Goal: Task Accomplishment & Management: Use online tool/utility

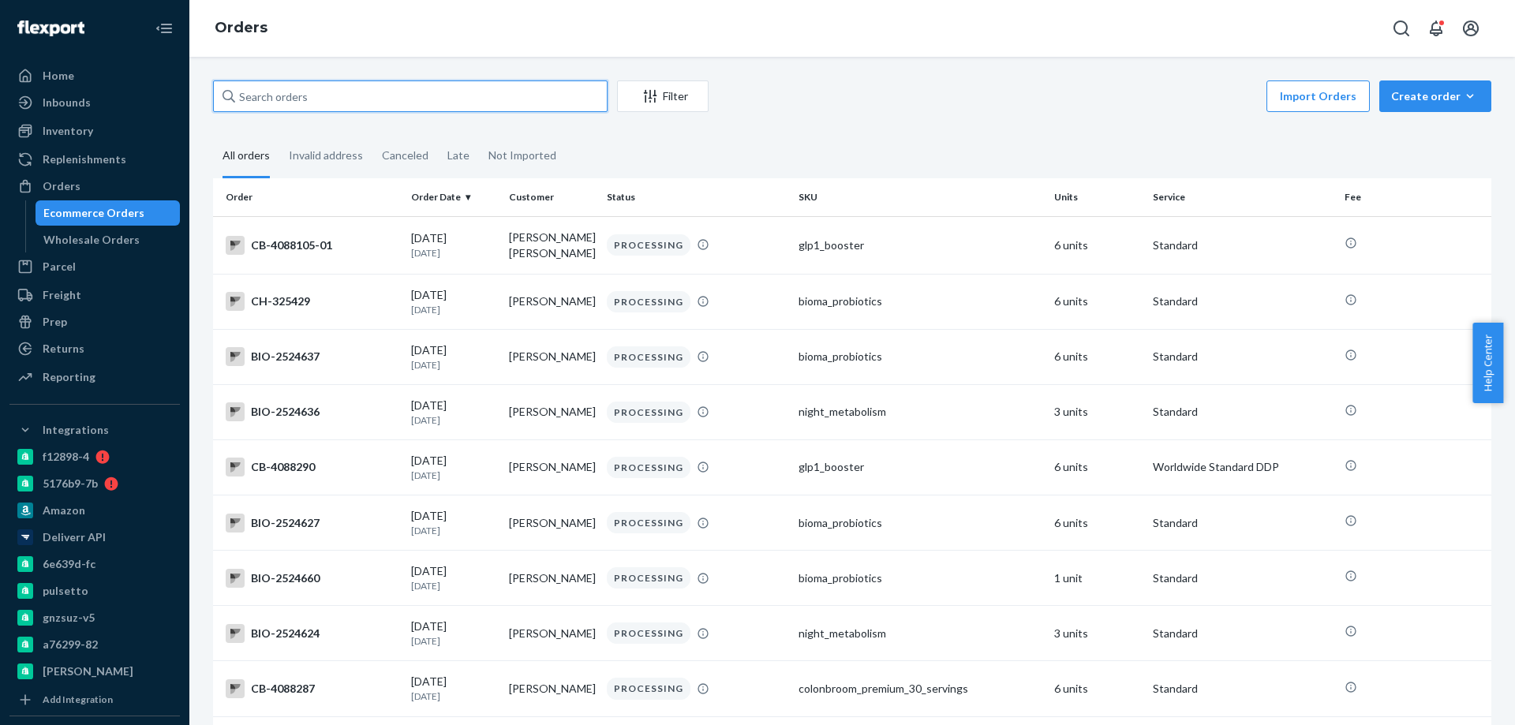
click at [309, 85] on input "text" at bounding box center [410, 96] width 395 height 32
paste input "2525680"
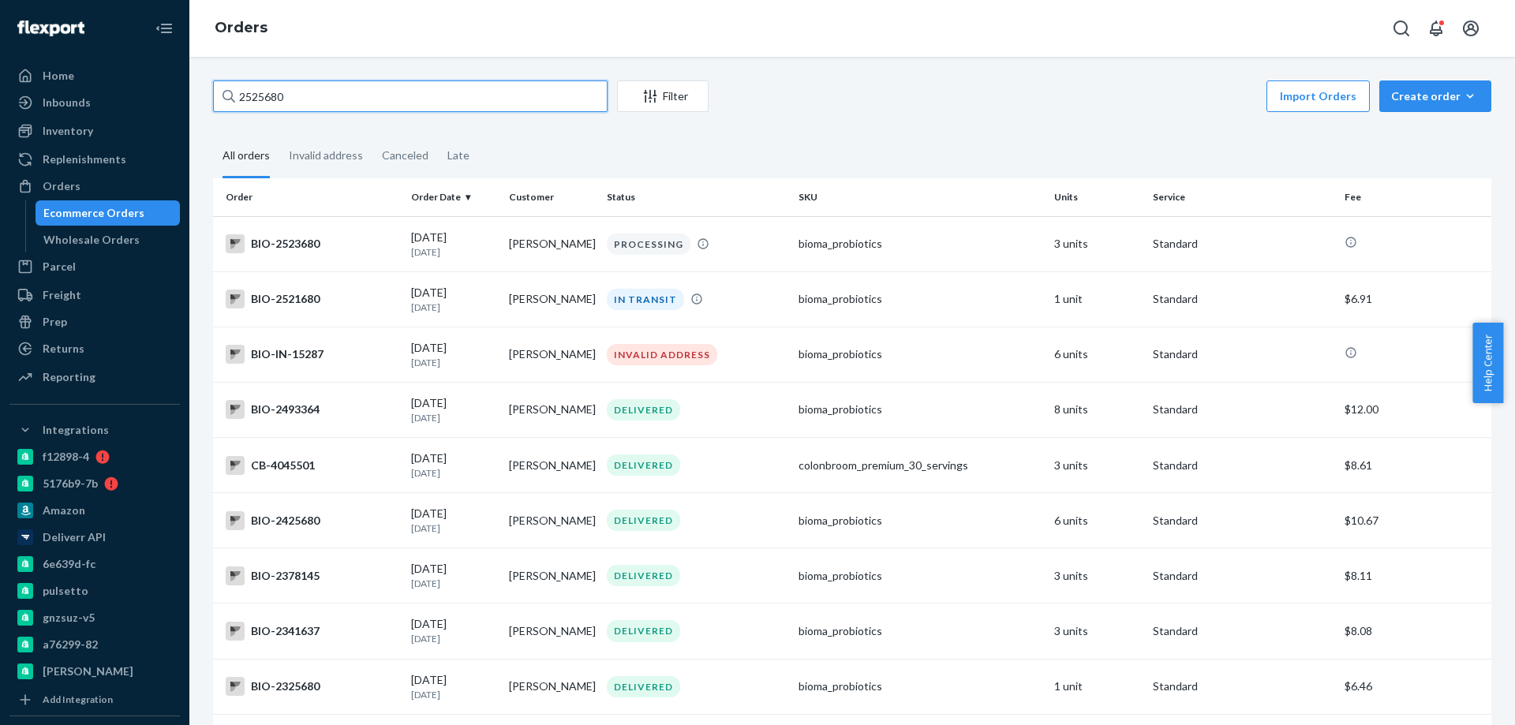
click at [331, 88] on input "2525680" at bounding box center [410, 96] width 395 height 32
paste input "466308"
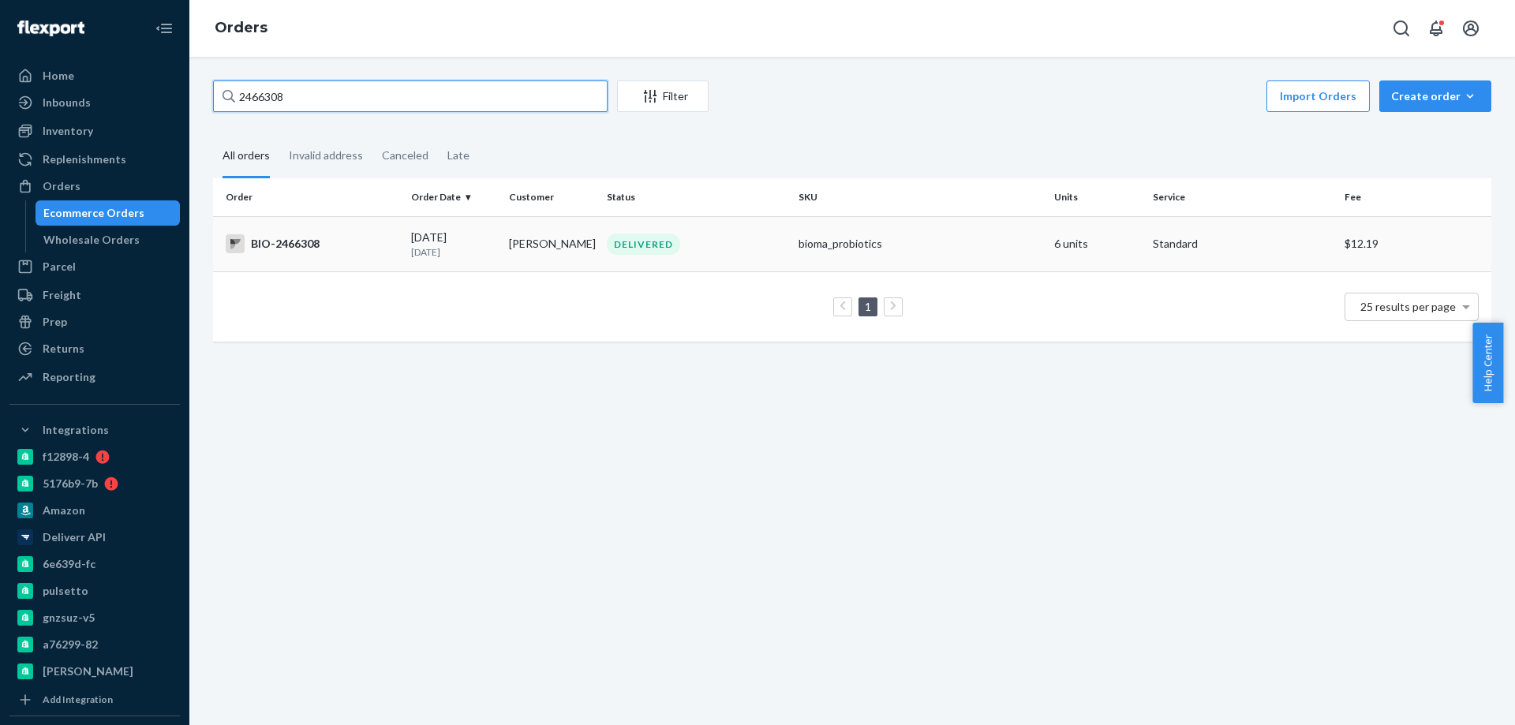
type input "2466308"
click at [366, 252] on div "BIO-2466308" at bounding box center [312, 243] width 173 height 19
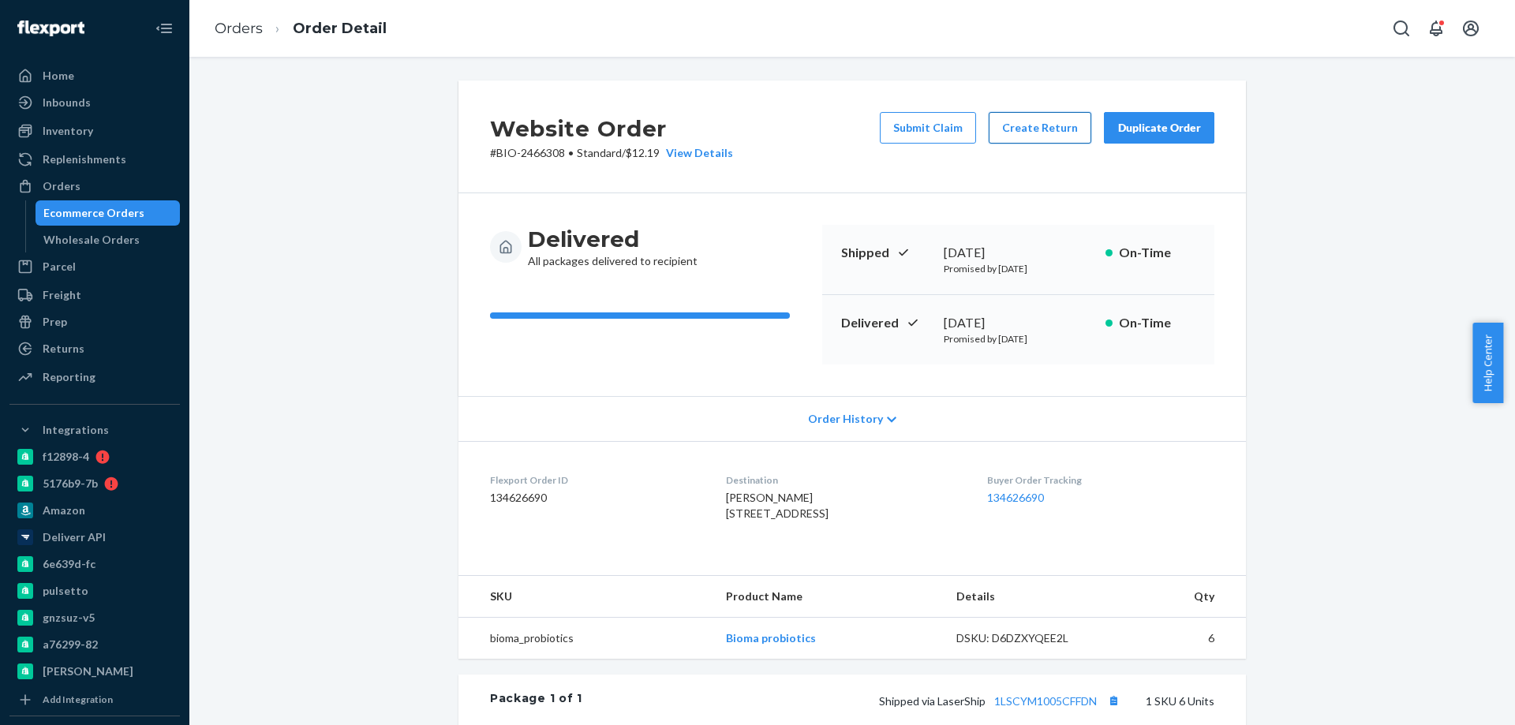
click at [1016, 127] on button "Create Return" at bounding box center [1040, 128] width 103 height 32
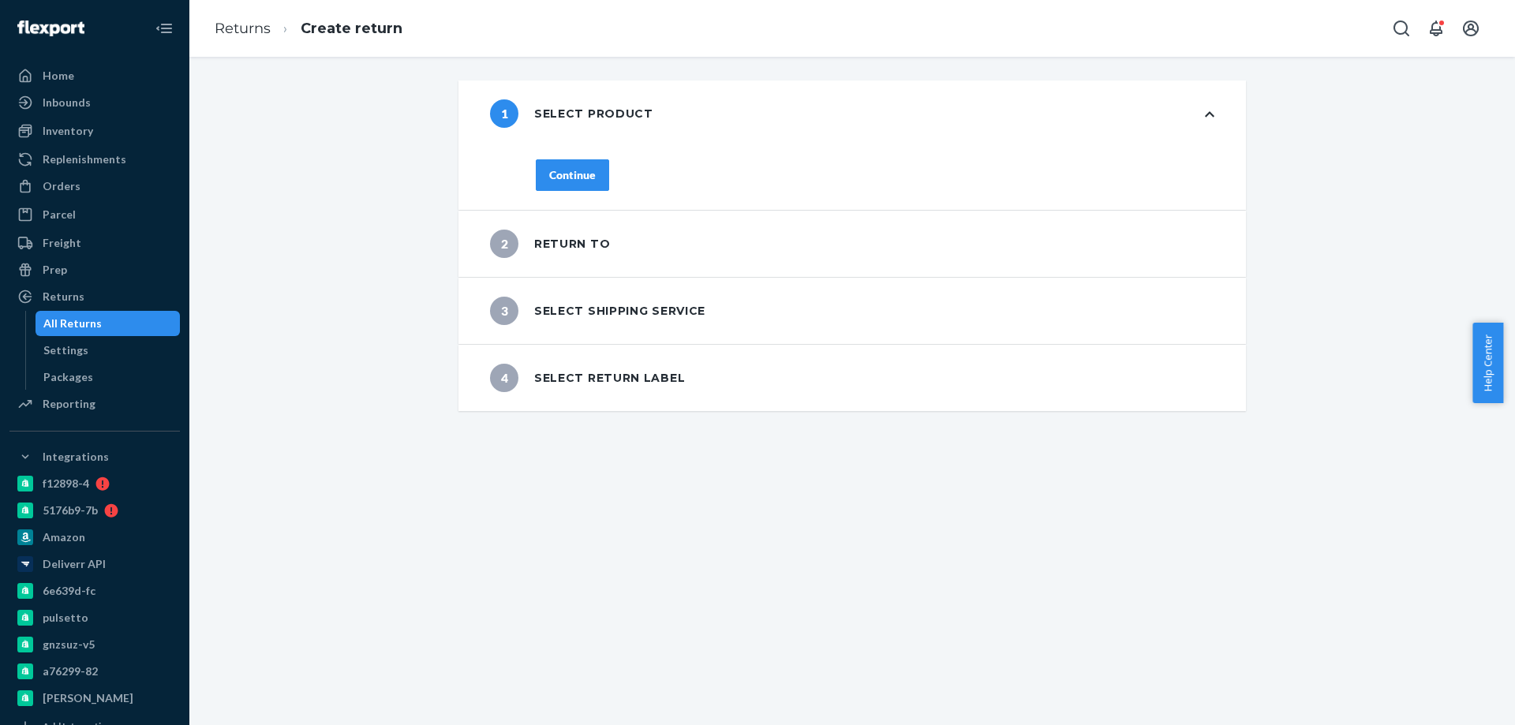
click at [574, 169] on div "Continue" at bounding box center [572, 175] width 47 height 16
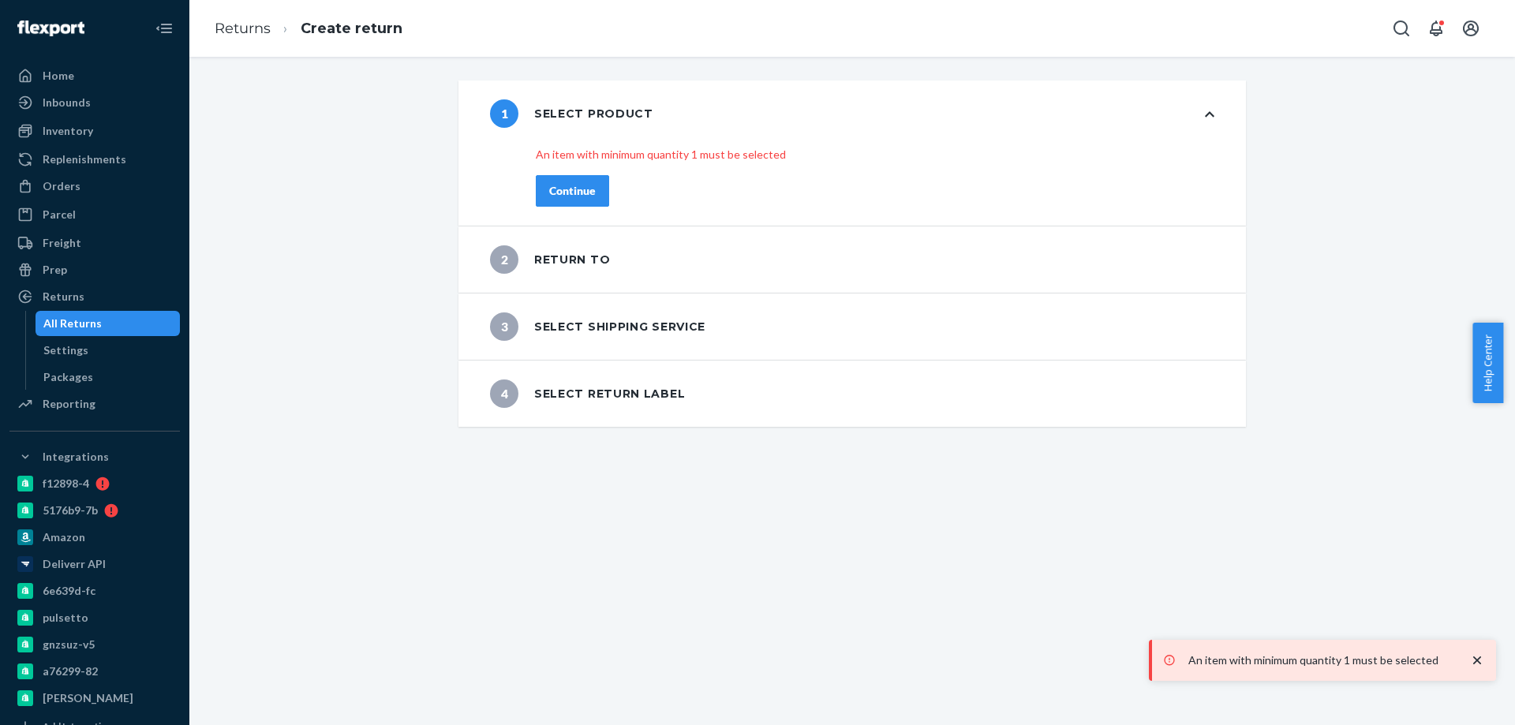
click at [578, 193] on div "An item with minimum quantity 1 must be selected Continue" at bounding box center [875, 186] width 742 height 79
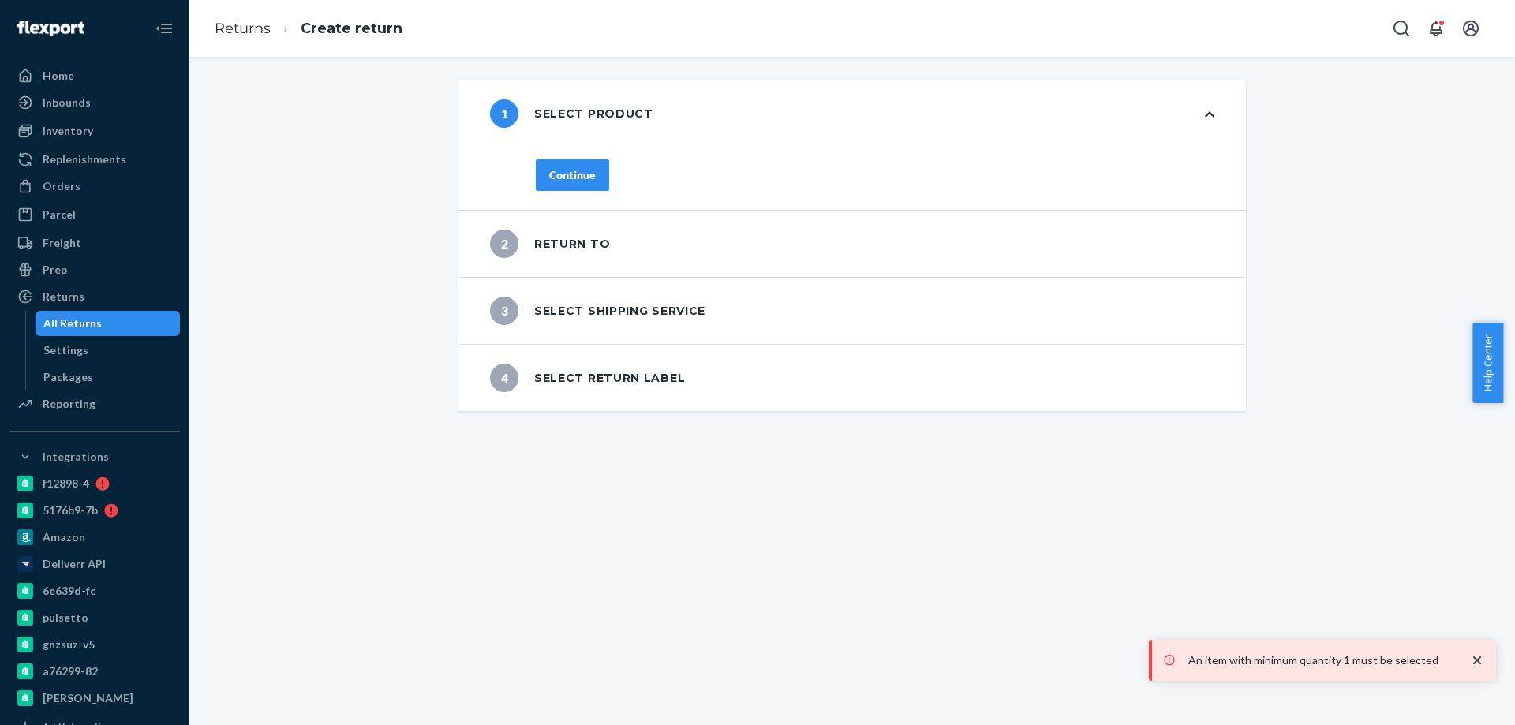
click at [579, 174] on div "Continue" at bounding box center [572, 175] width 47 height 16
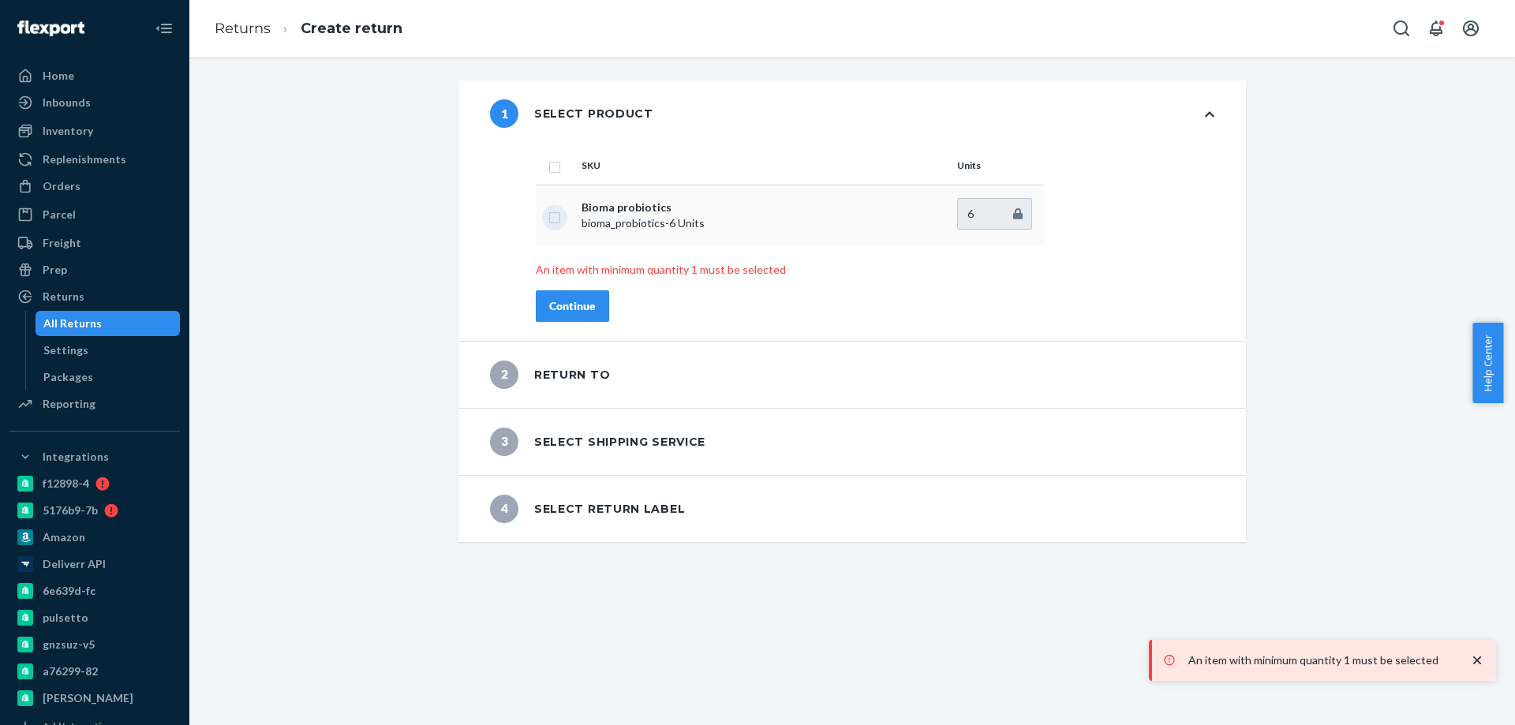
click at [552, 217] on input "checkbox" at bounding box center [554, 216] width 13 height 17
checkbox input "true"
click at [572, 304] on div "Continue" at bounding box center [572, 306] width 47 height 16
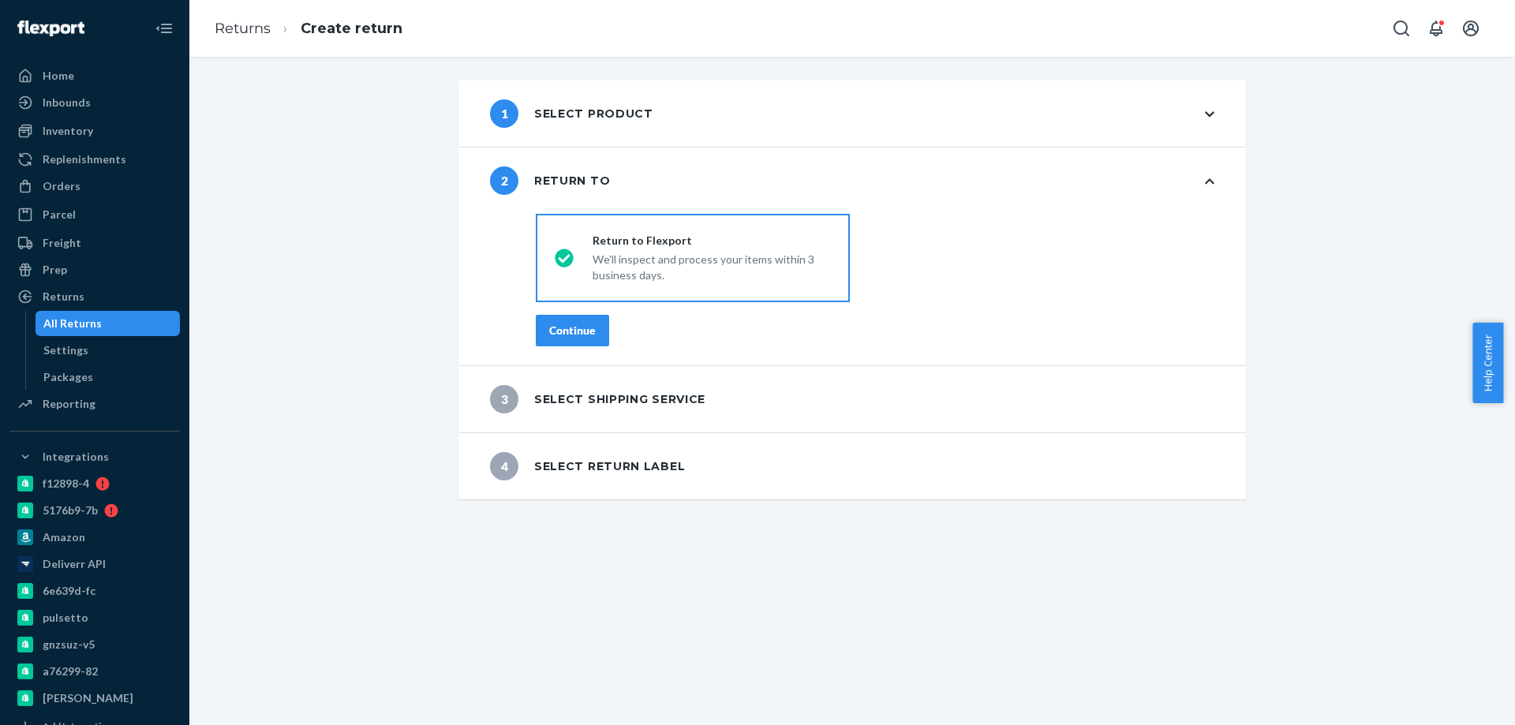
click at [565, 331] on div "Continue" at bounding box center [572, 331] width 47 height 16
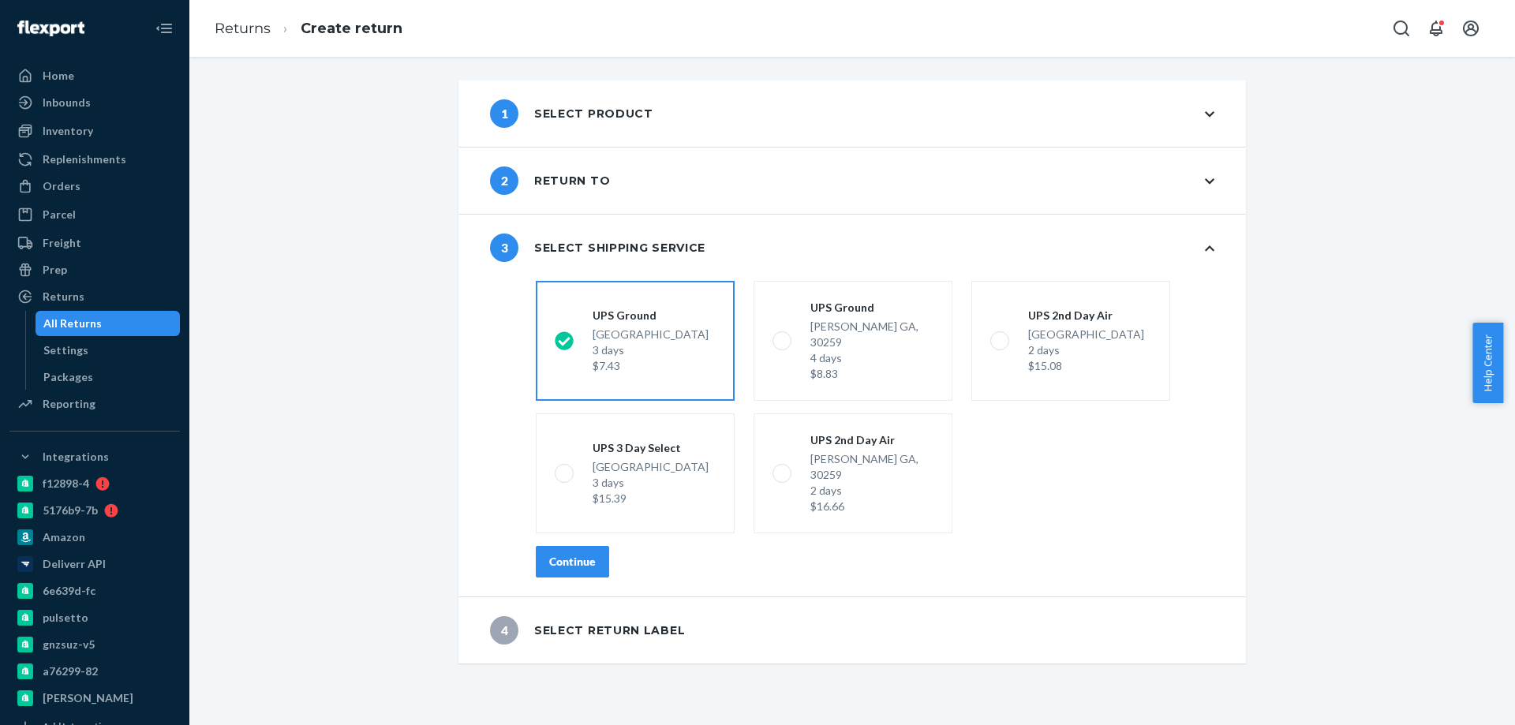
click at [584, 546] on button "Continue" at bounding box center [572, 562] width 73 height 32
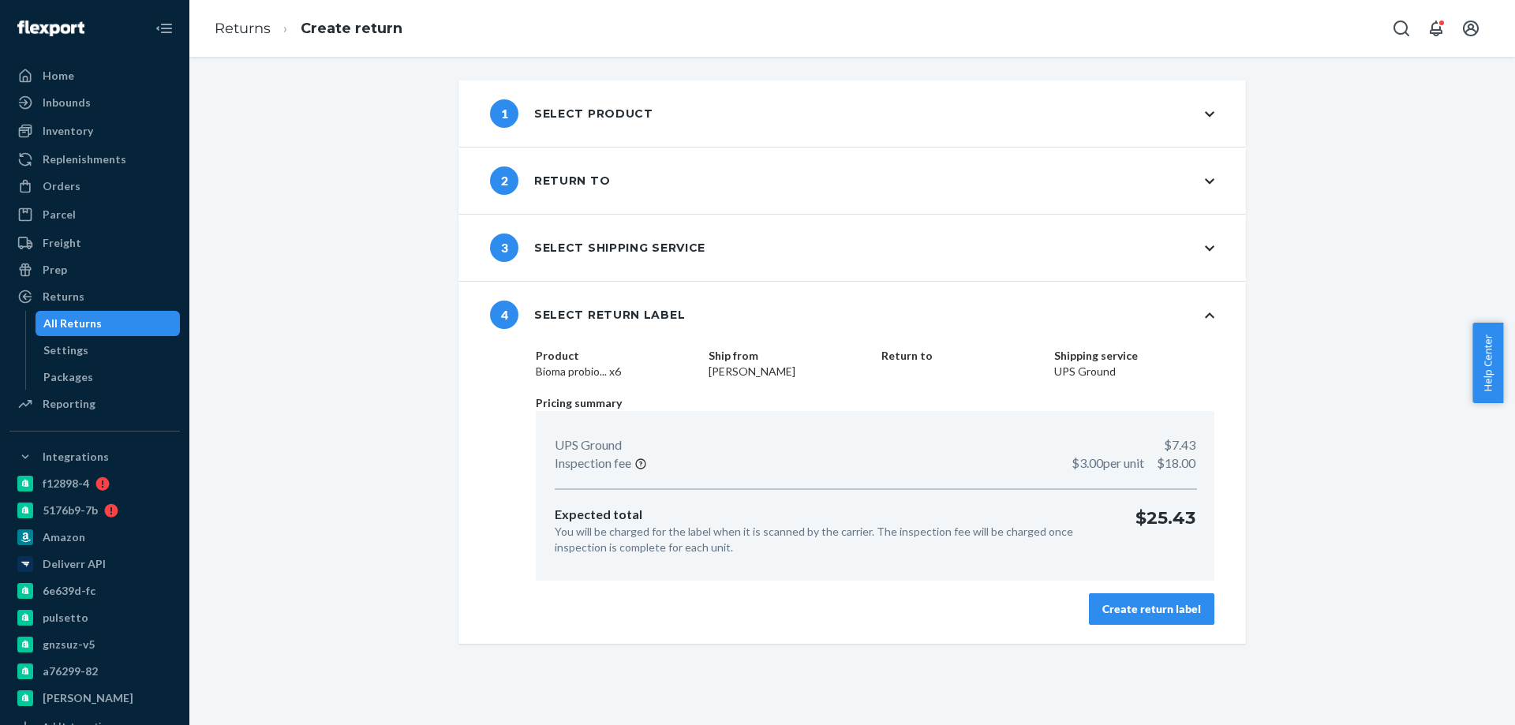
click at [1139, 612] on div "Create return label" at bounding box center [1151, 609] width 99 height 16
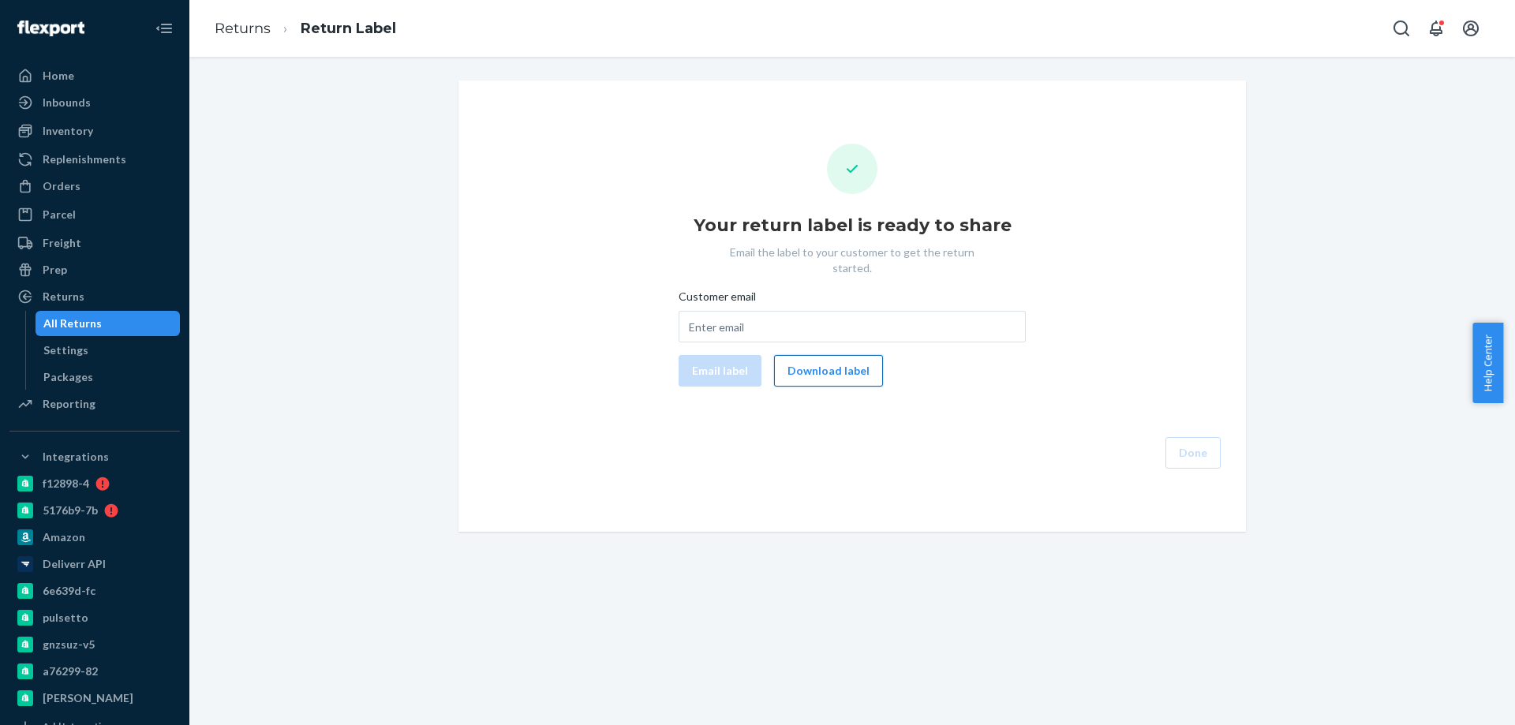
click at [837, 358] on button "Download label" at bounding box center [828, 371] width 109 height 32
